Goal: Check status: Check status

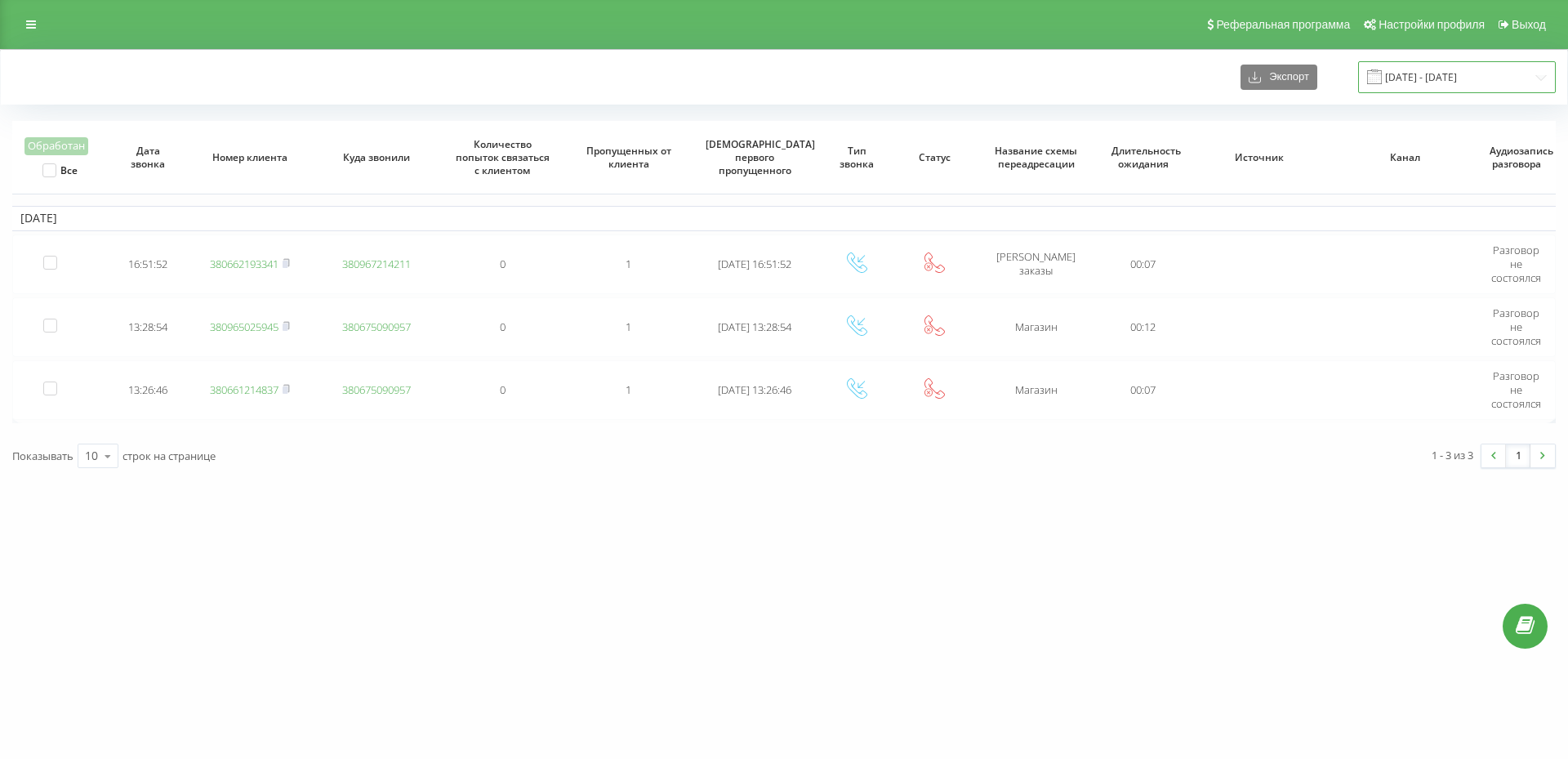
click at [1416, 78] on input "[DATE] - [DATE]" at bounding box center [1456, 77] width 198 height 32
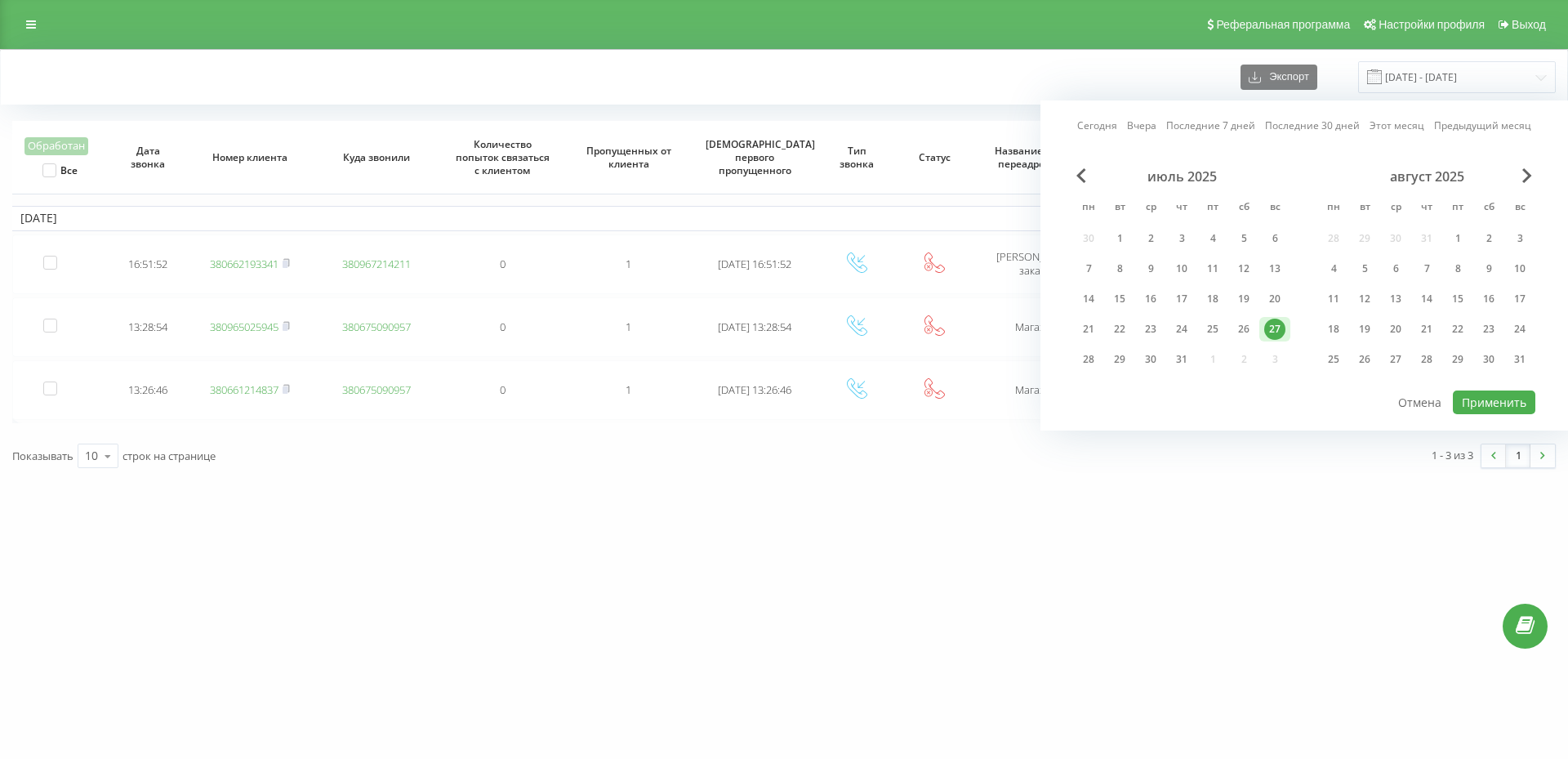
click at [1100, 126] on link "Сегодня" at bounding box center [1097, 124] width 40 height 15
click at [1492, 402] on button "Применить" at bounding box center [1494, 402] width 82 height 23
type input "20.08.2025 - 20.08.2025"
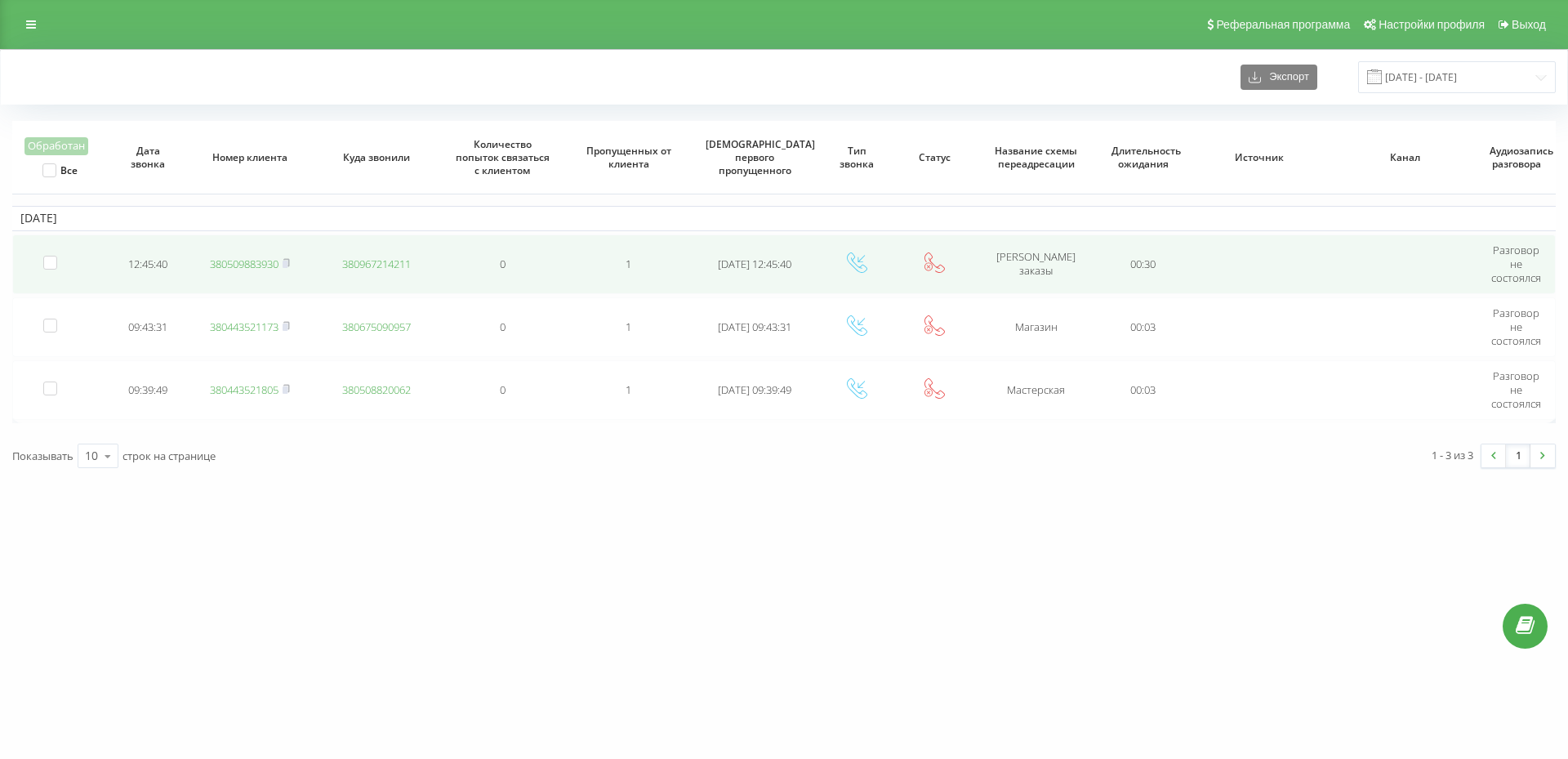
click at [243, 261] on link "380509883930" at bounding box center [244, 264] width 69 height 14
